Goal: Task Accomplishment & Management: Manage account settings

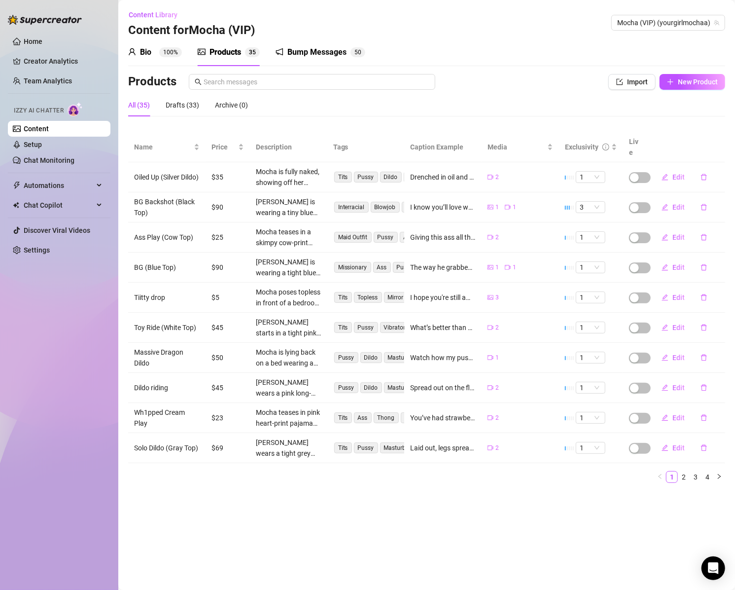
click at [221, 52] on div "Products" at bounding box center [226, 52] width 32 height 12
click at [33, 141] on link "Setup" at bounding box center [33, 144] width 18 height 8
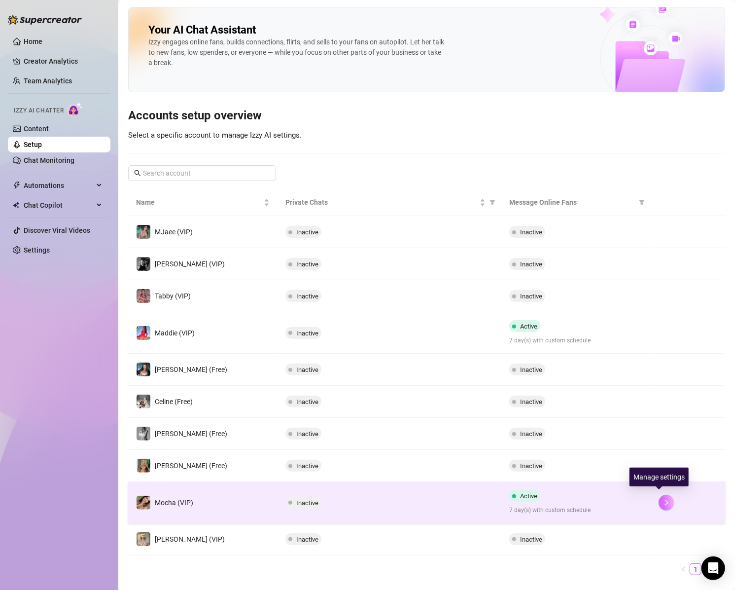
click at [663, 499] on icon "right" at bounding box center [666, 502] width 7 height 7
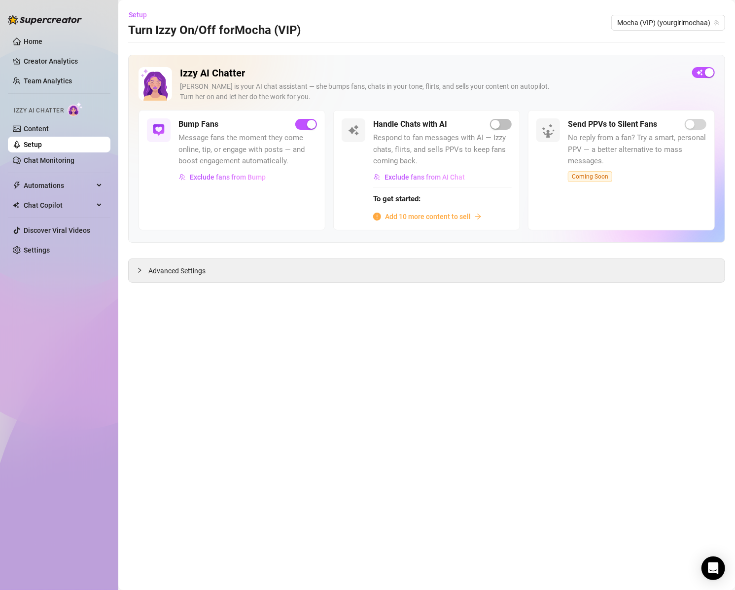
click at [427, 214] on span "Add 10 more content to sell" at bounding box center [428, 216] width 86 height 11
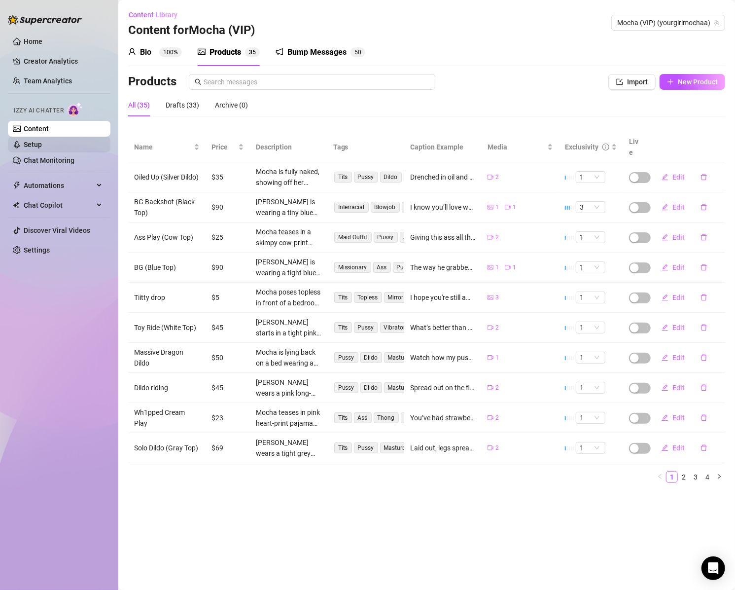
click at [36, 140] on link "Setup" at bounding box center [33, 144] width 18 height 8
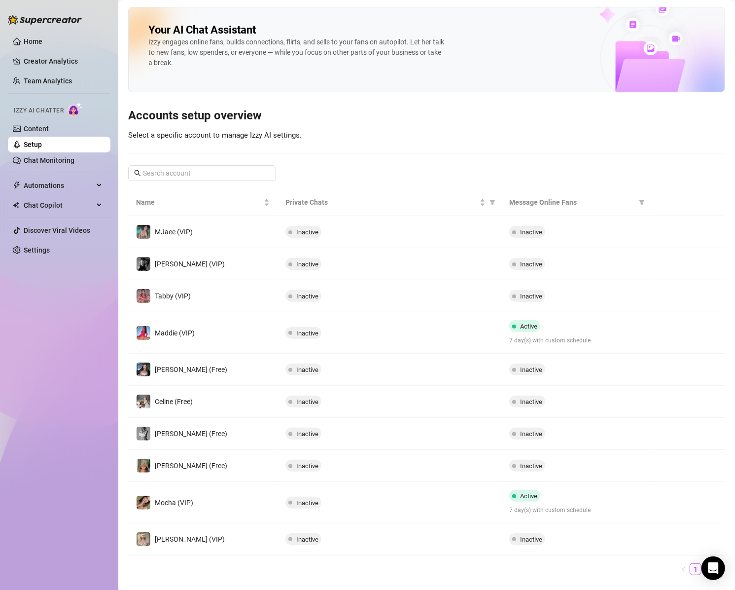
click at [664, 497] on button "button" at bounding box center [667, 502] width 16 height 16
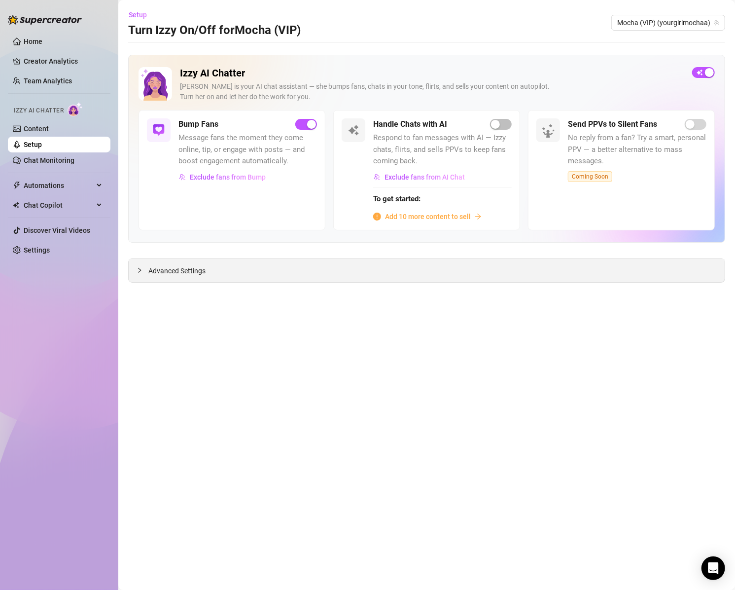
click at [223, 274] on div "Advanced Settings" at bounding box center [427, 270] width 596 height 23
click at [175, 268] on span "Advanced Settings" at bounding box center [176, 270] width 57 height 11
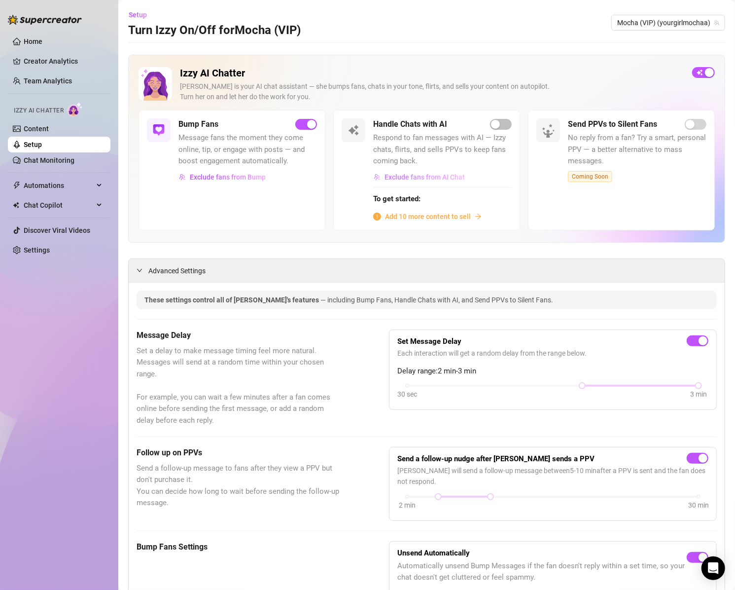
click at [416, 178] on span "Exclude fans from AI Chat" at bounding box center [425, 177] width 80 height 8
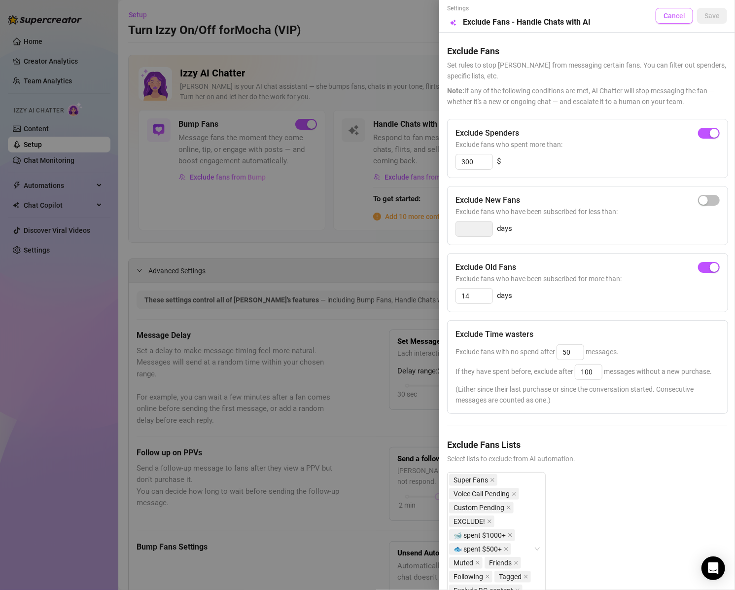
click at [667, 21] on button "Cancel" at bounding box center [674, 16] width 37 height 16
